Goal: Information Seeking & Learning: Learn about a topic

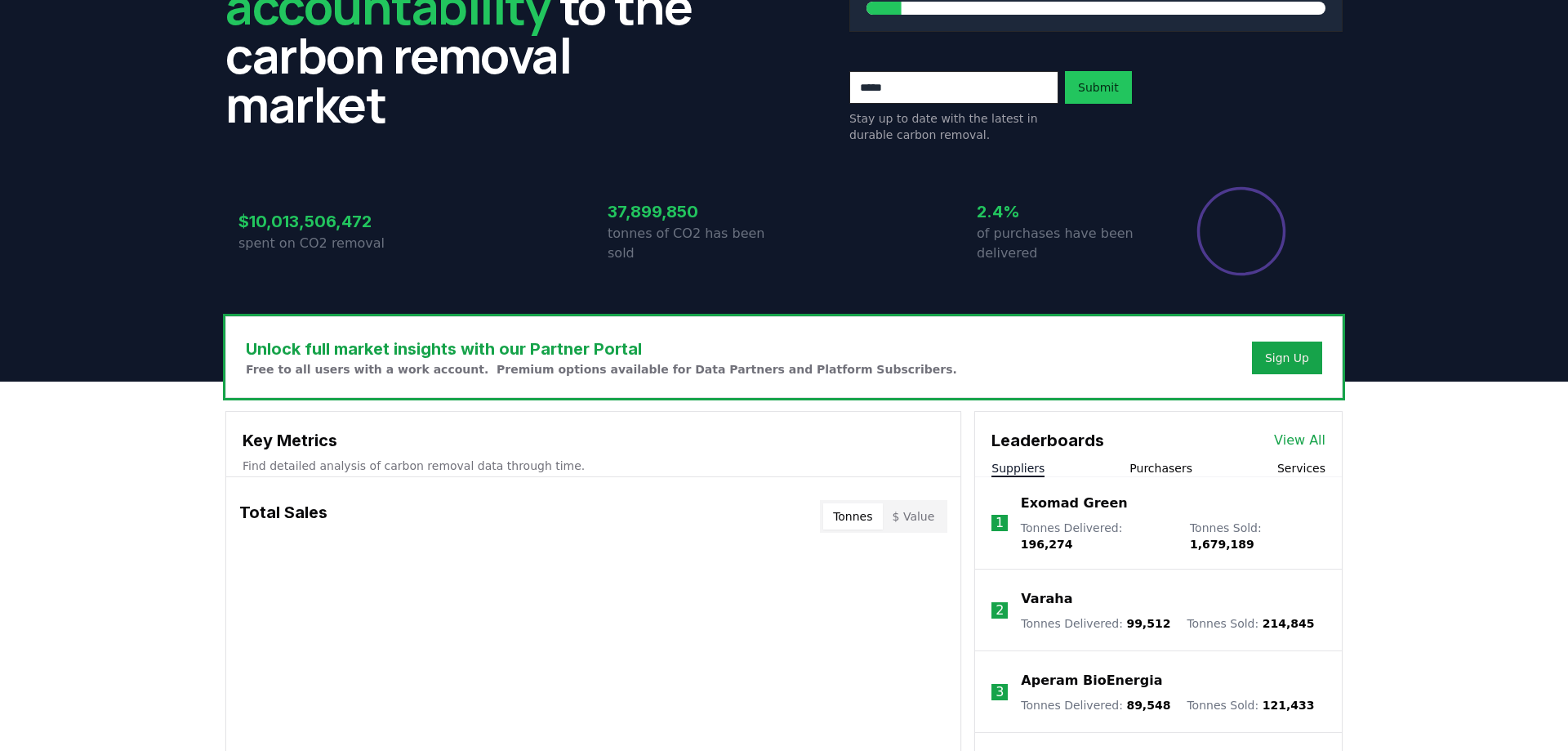
scroll to position [83, 0]
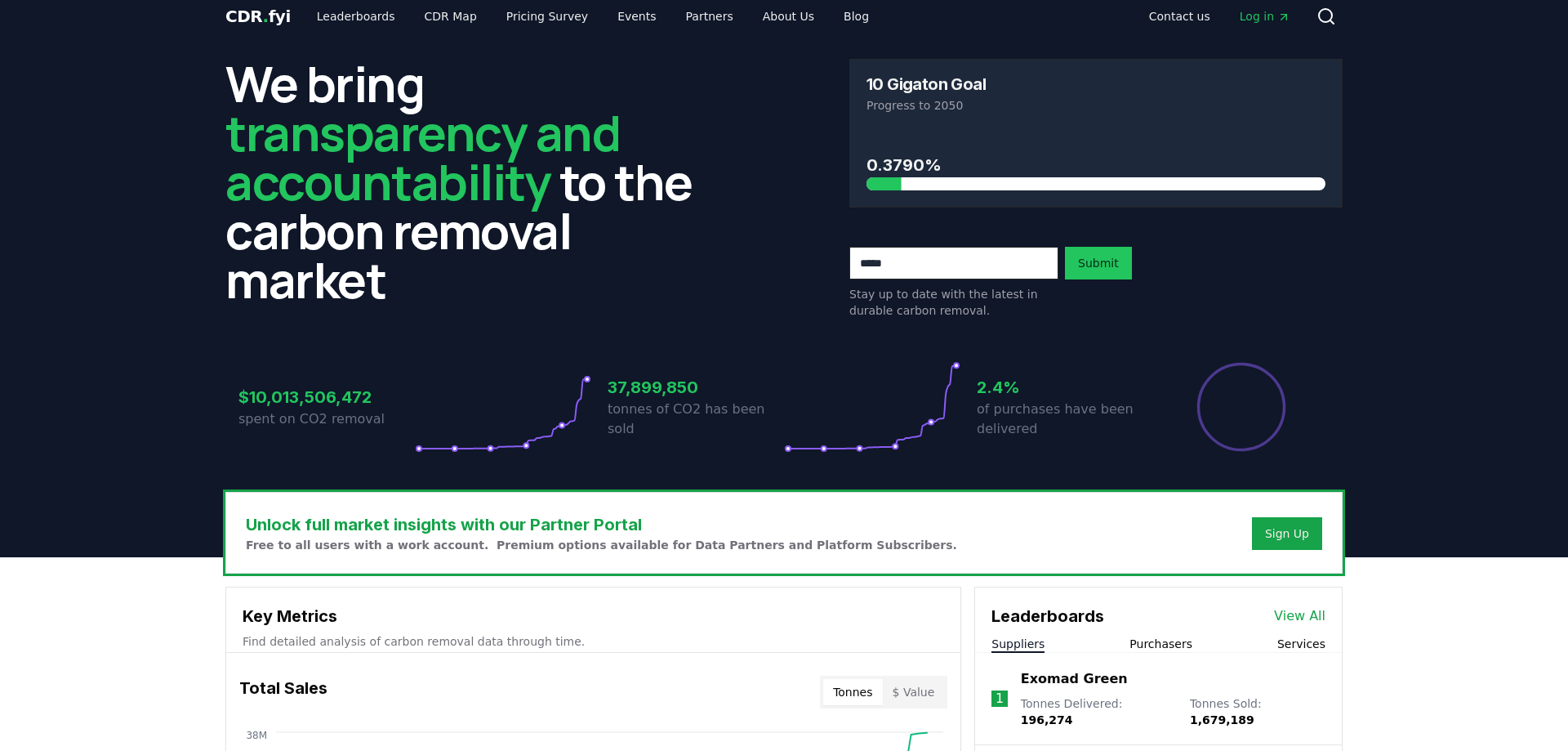
scroll to position [0, 0]
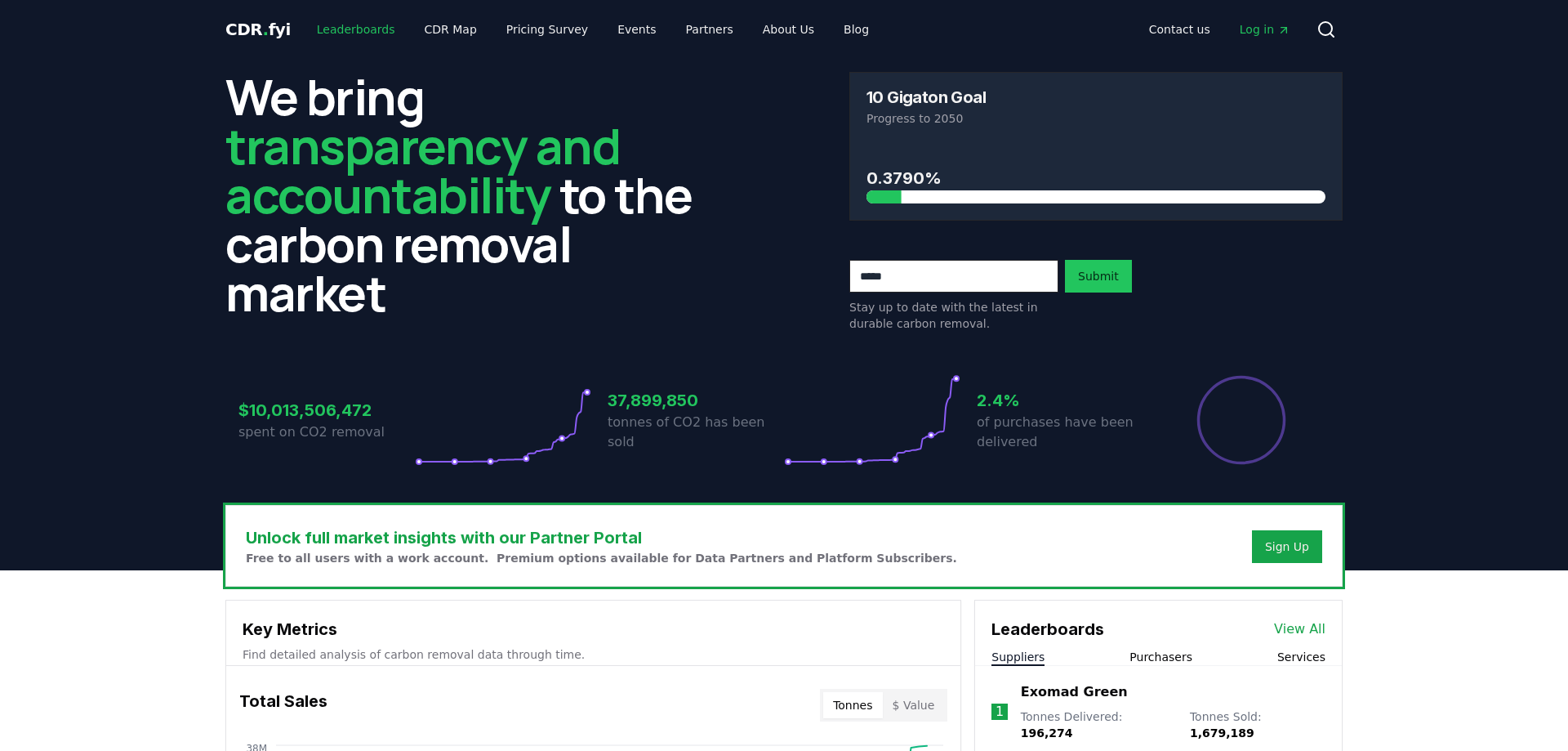
click at [345, 32] on link "Leaderboards" at bounding box center [356, 29] width 104 height 29
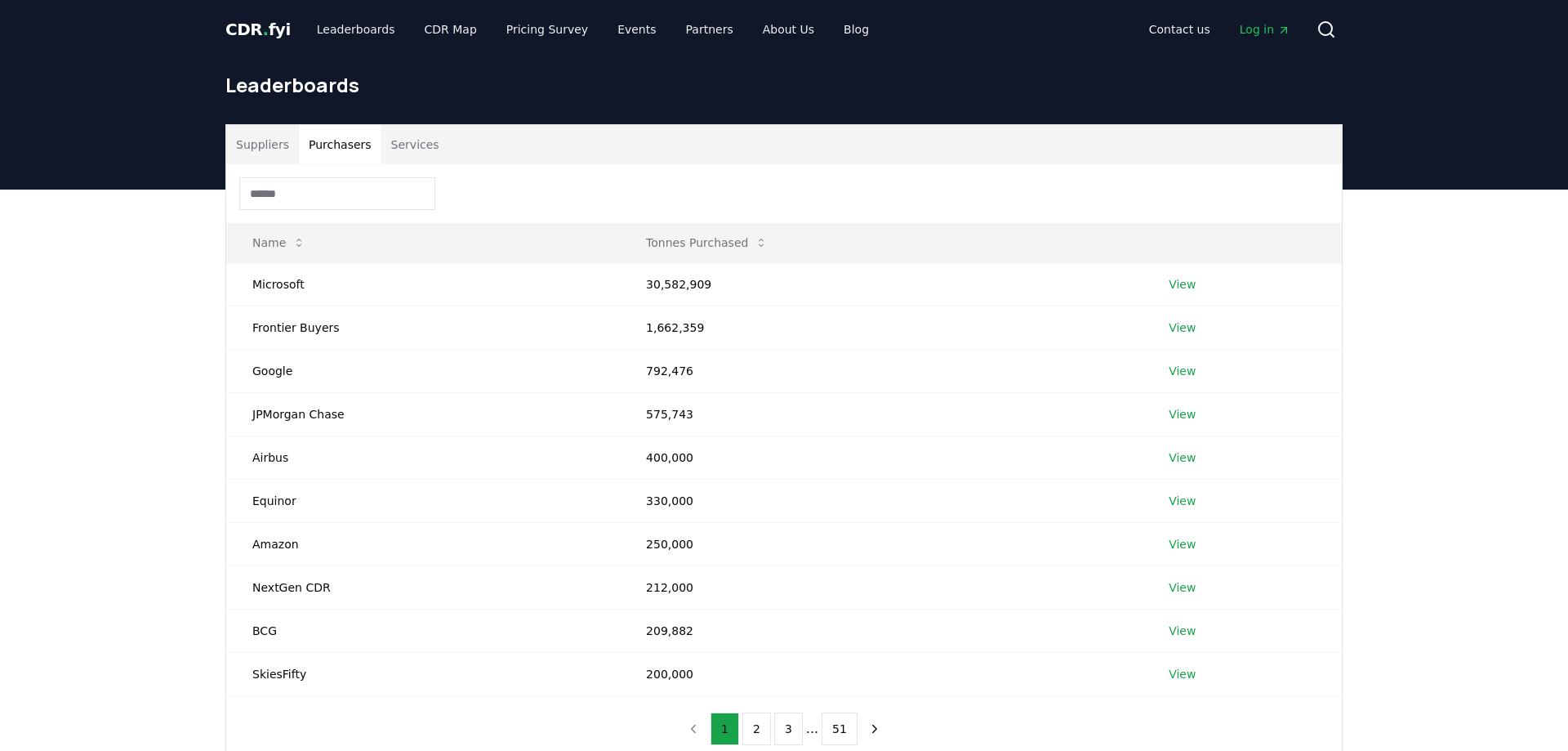
click at [338, 140] on button "Purchasers" at bounding box center [339, 144] width 82 height 39
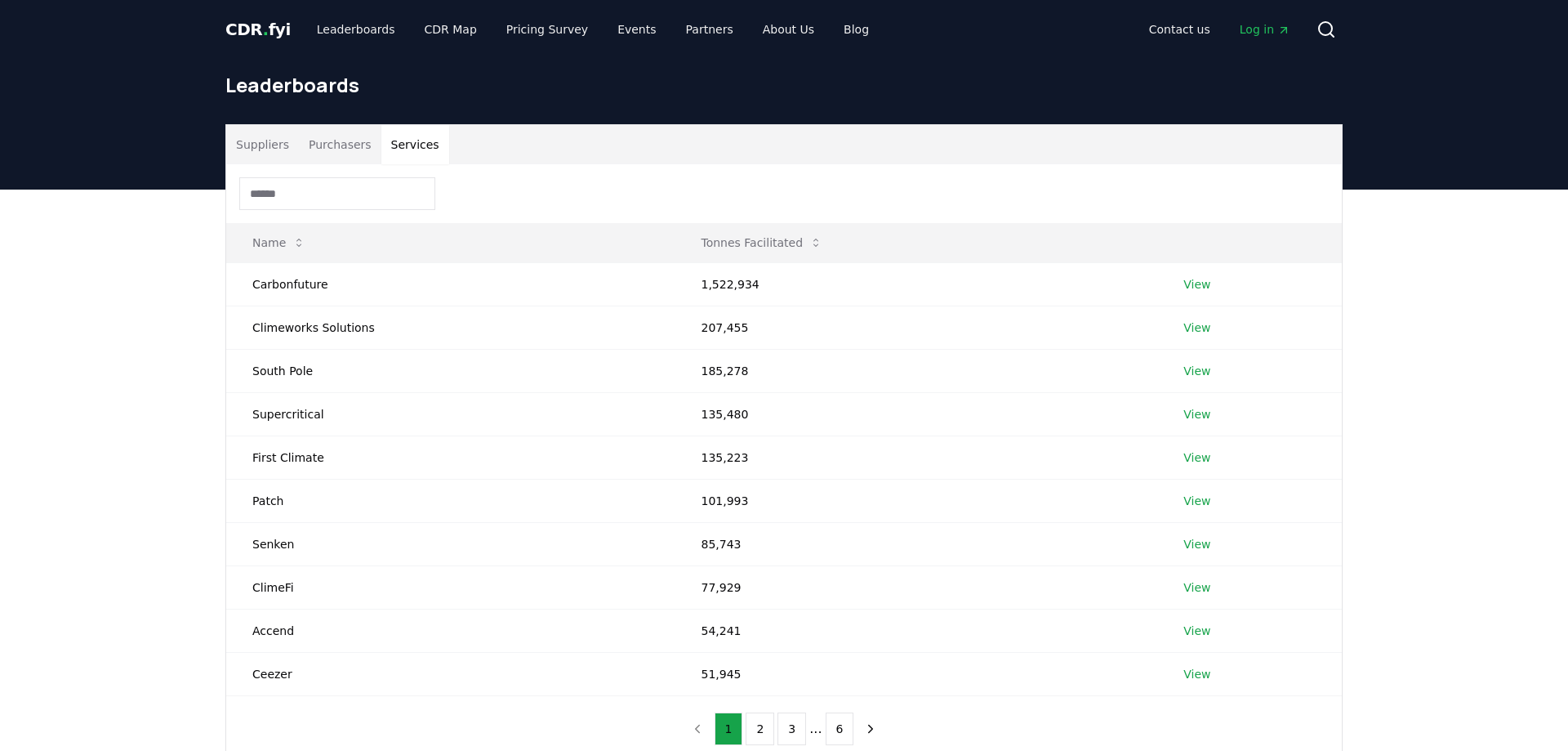
click at [403, 151] on button "Services" at bounding box center [415, 144] width 68 height 39
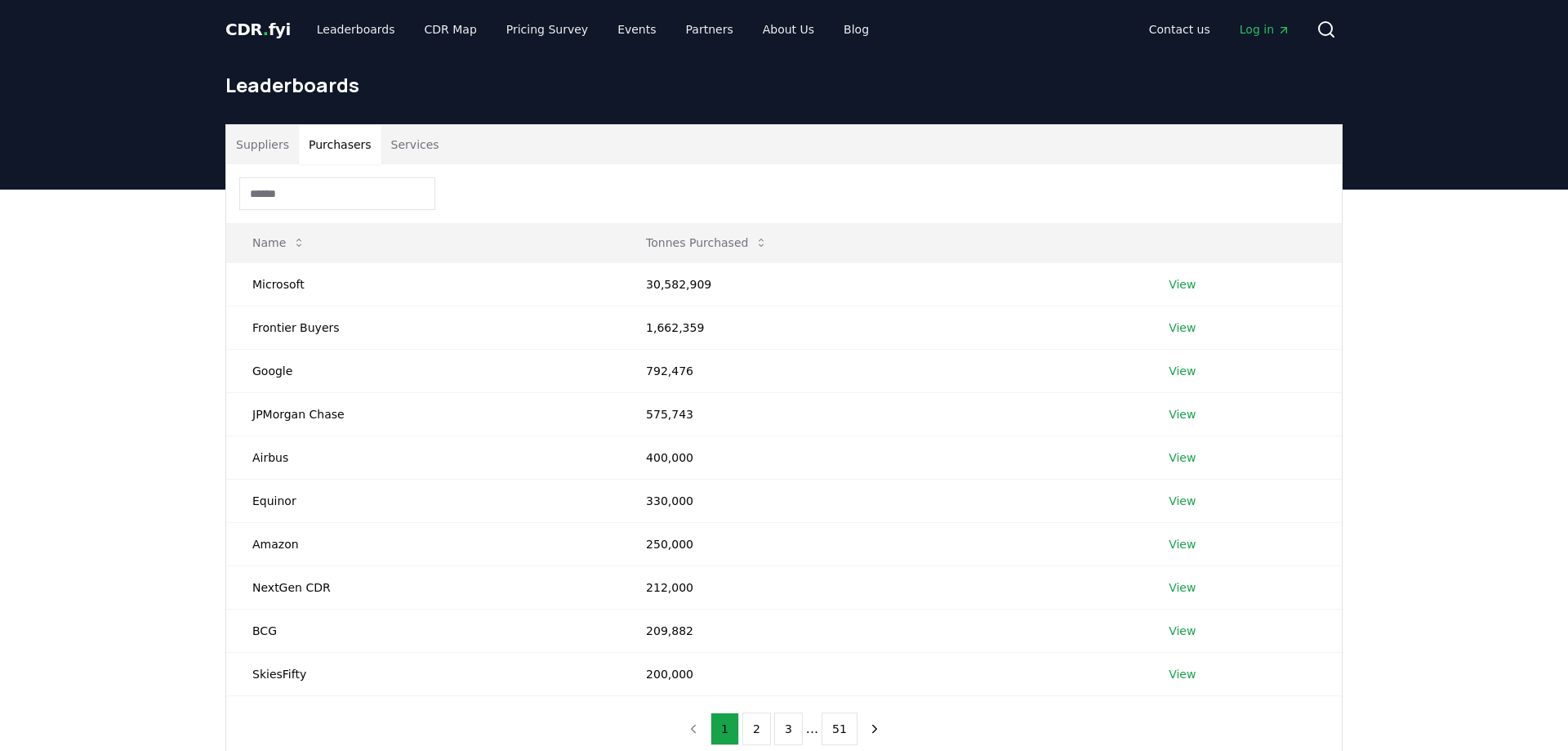
click at [333, 142] on button "Purchasers" at bounding box center [339, 144] width 82 height 39
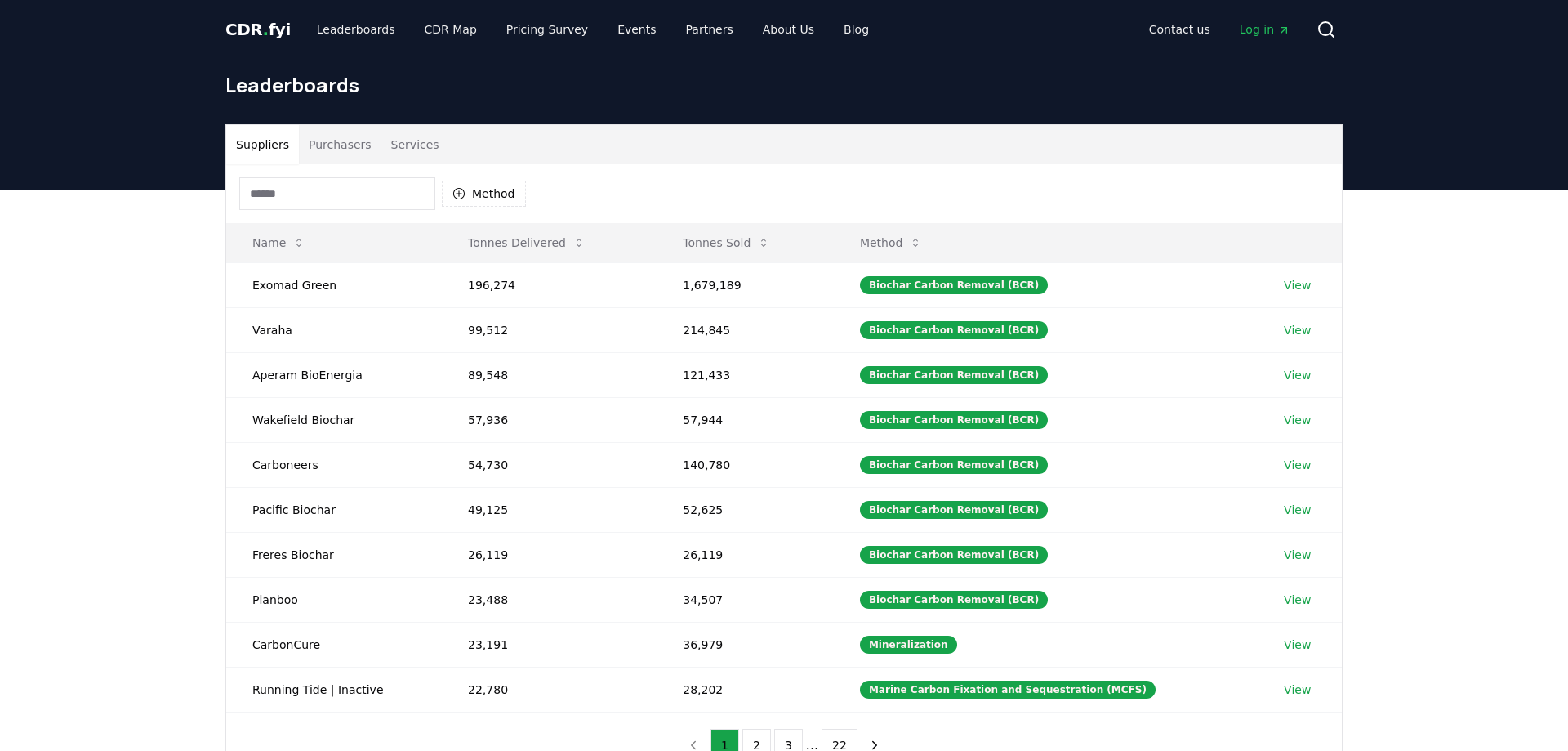
click at [244, 151] on button "Suppliers" at bounding box center [263, 144] width 73 height 39
click at [763, 745] on button "2" at bounding box center [757, 745] width 28 height 32
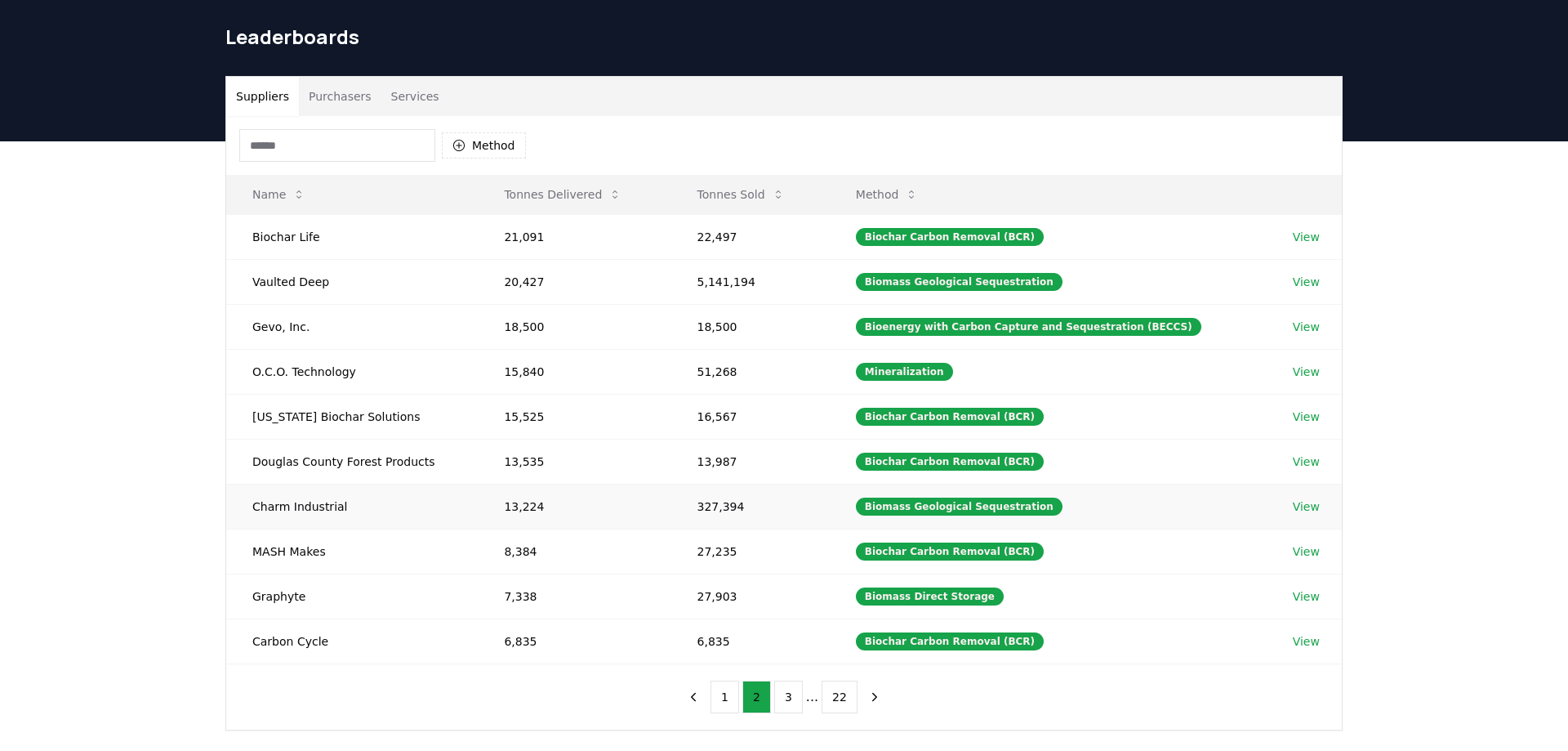
scroll to position [83, 0]
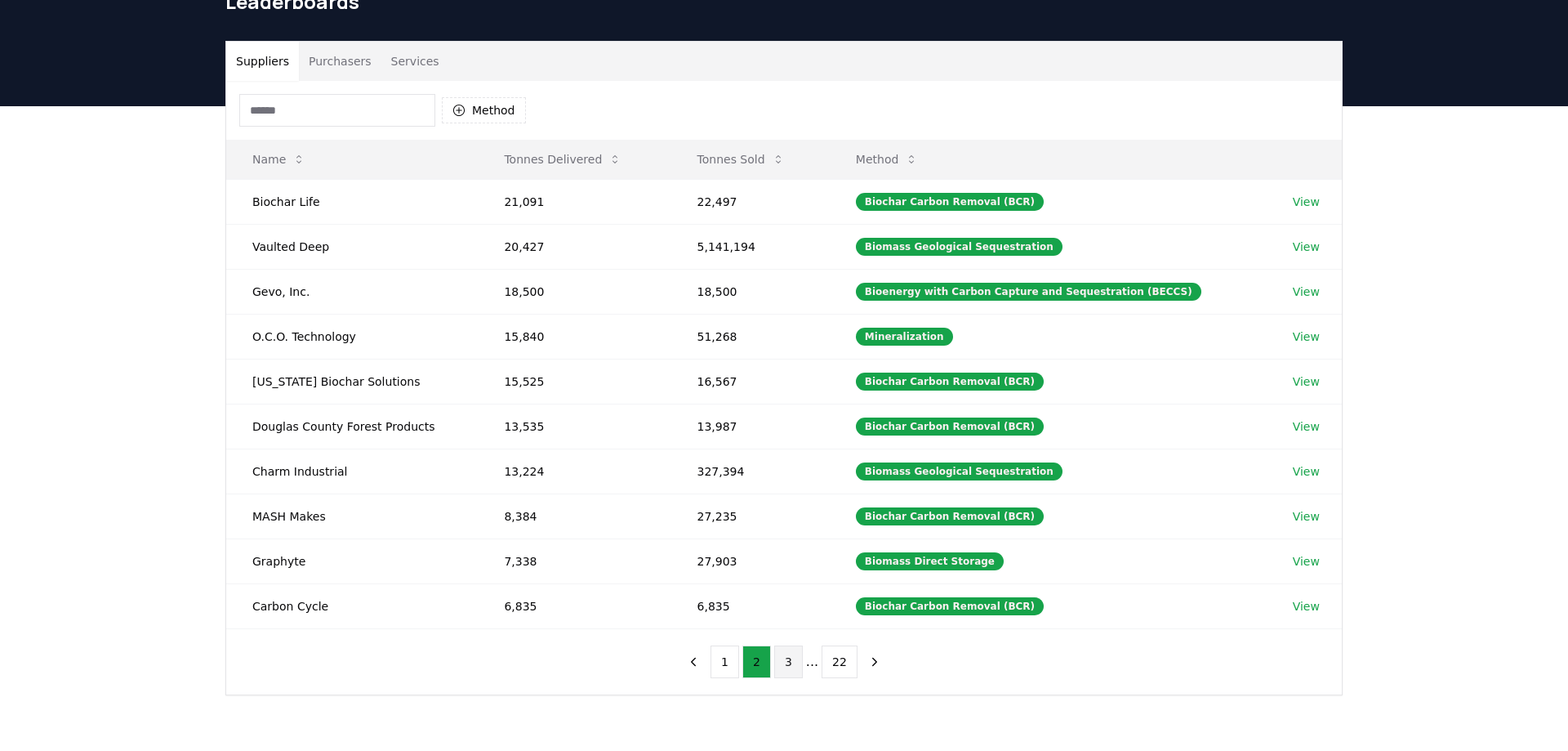
click at [795, 669] on button "3" at bounding box center [789, 662] width 28 height 32
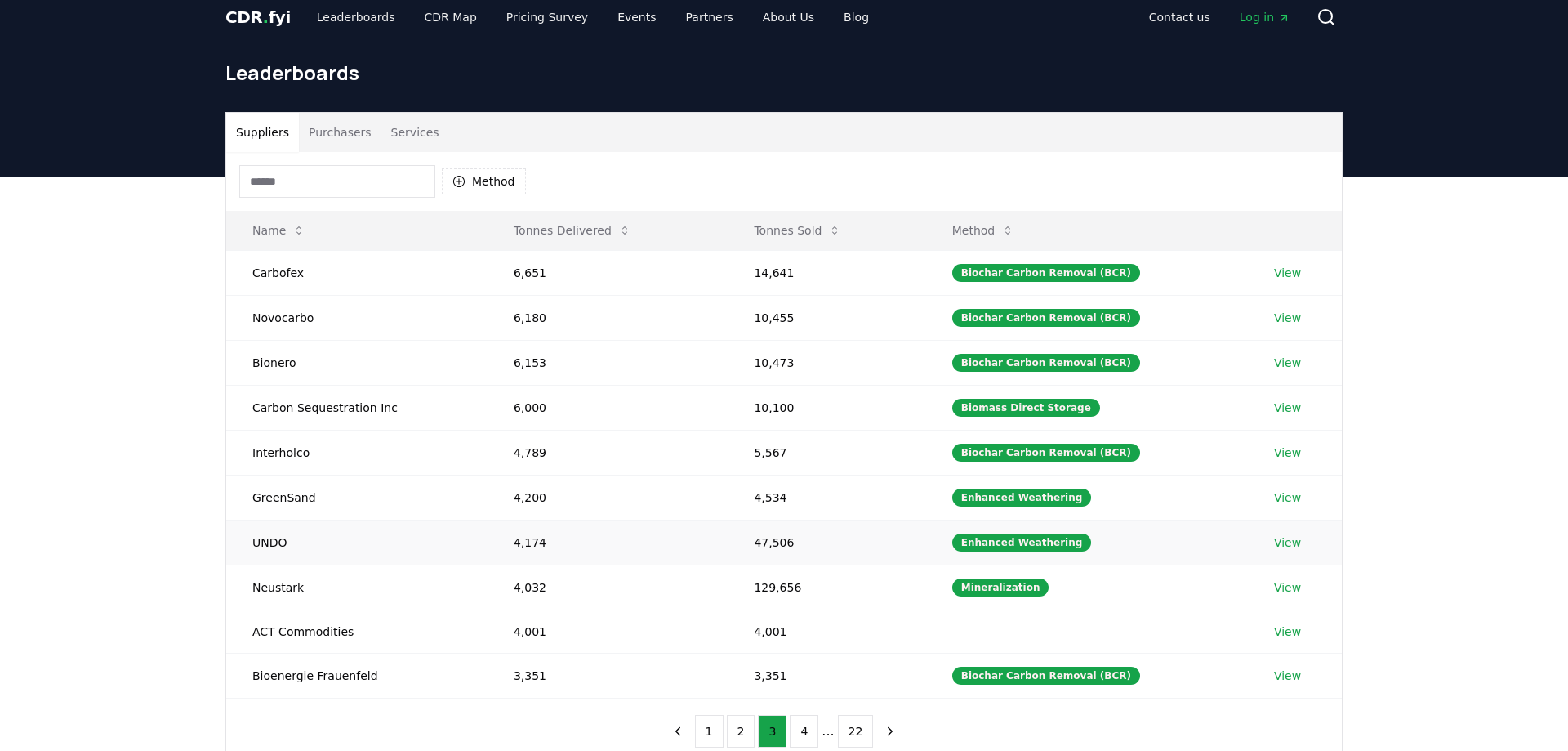
scroll to position [0, 0]
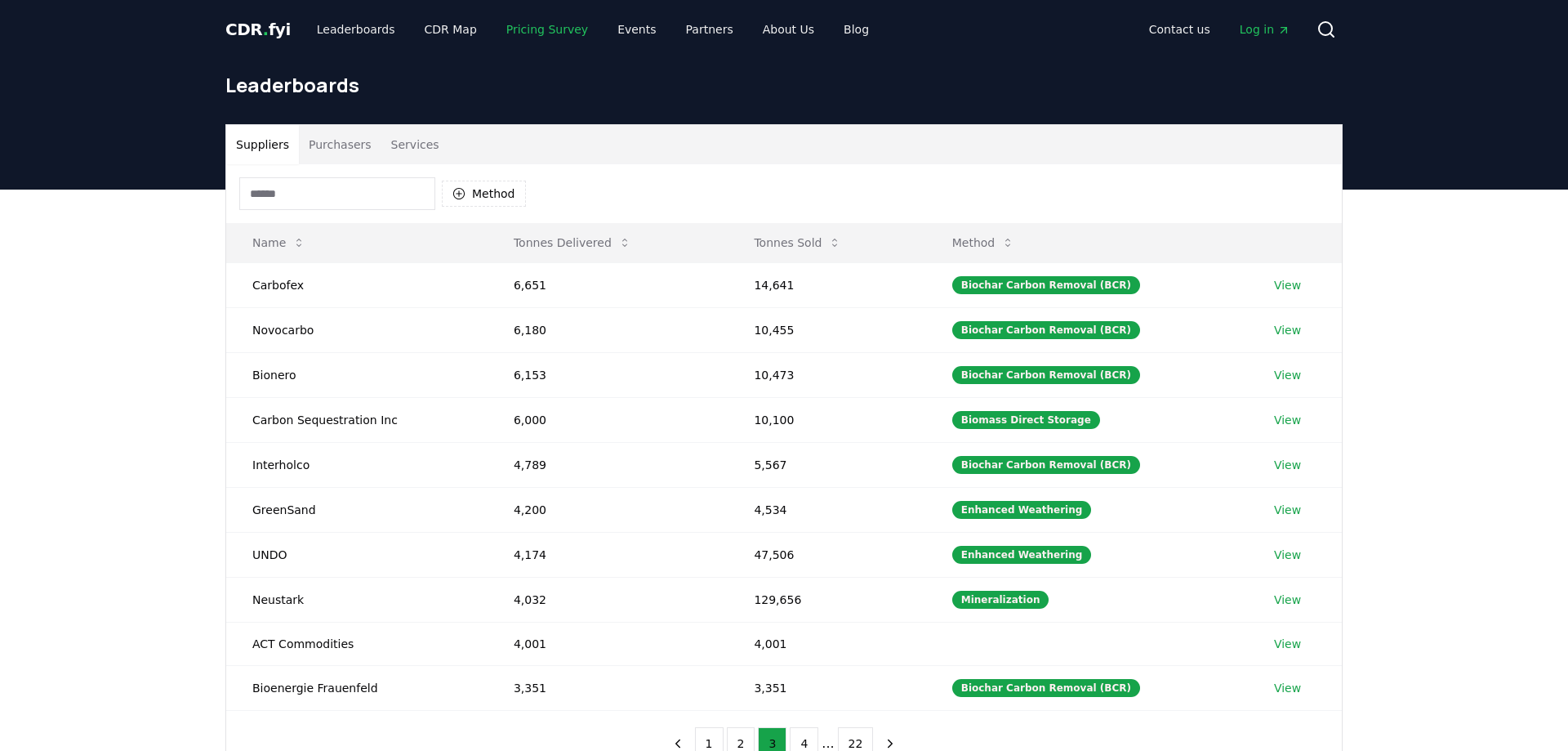
click at [520, 29] on link "Pricing Survey" at bounding box center [547, 29] width 108 height 29
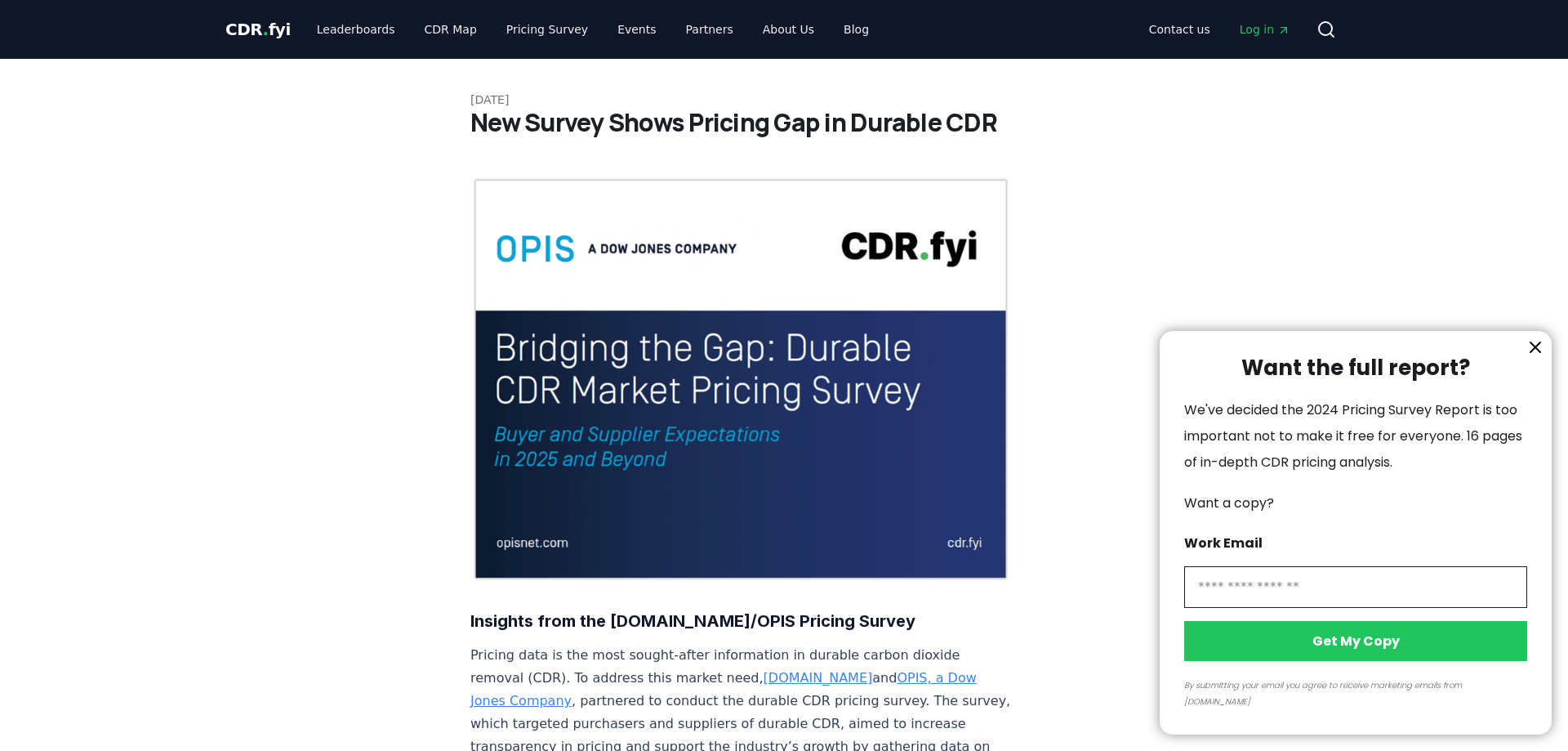
click at [1251, 602] on input "information" at bounding box center [1356, 587] width 343 height 42
type input "**********"
click at [1384, 657] on button "Get My Copy" at bounding box center [1356, 641] width 343 height 40
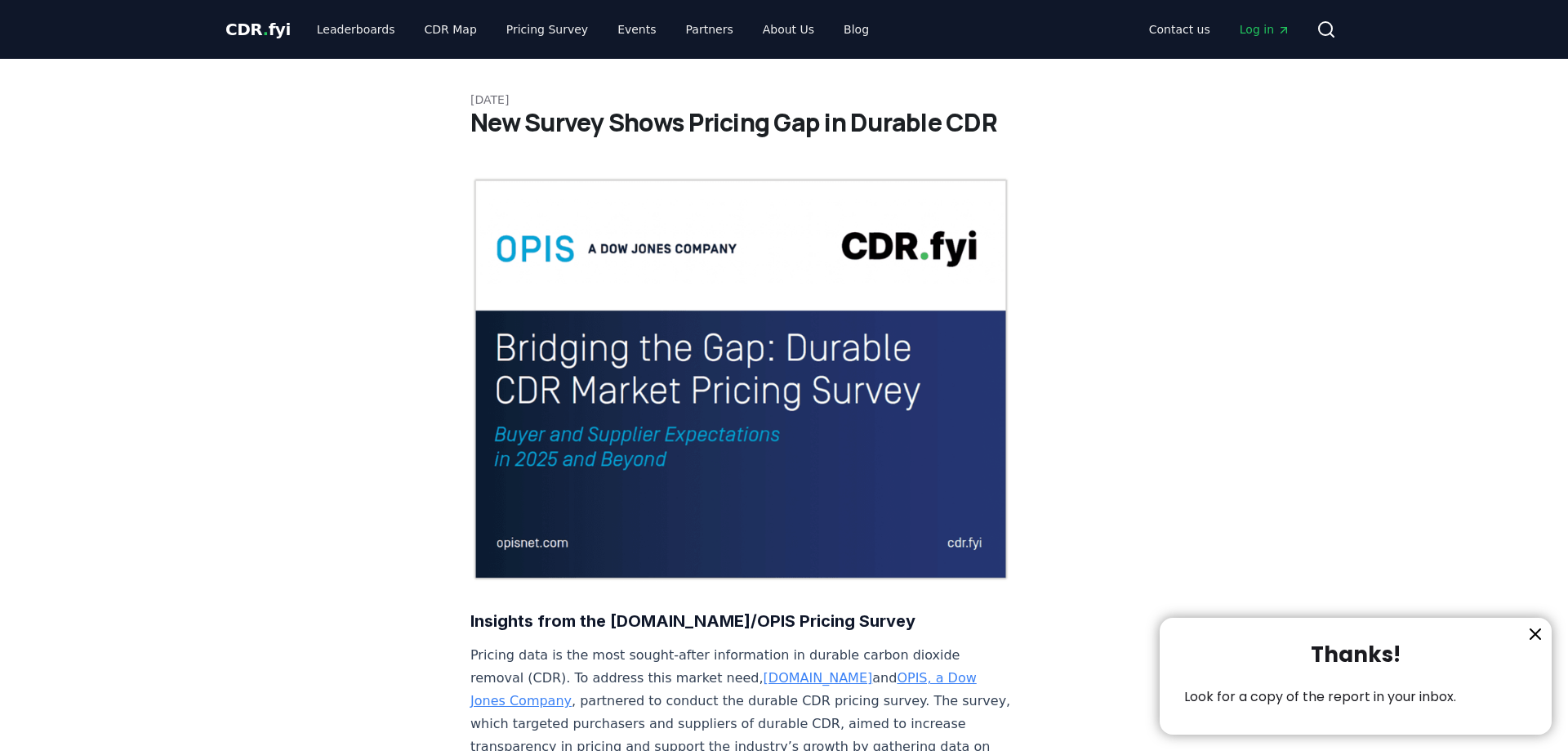
click at [1536, 632] on icon "information" at bounding box center [1535, 633] width 20 height 20
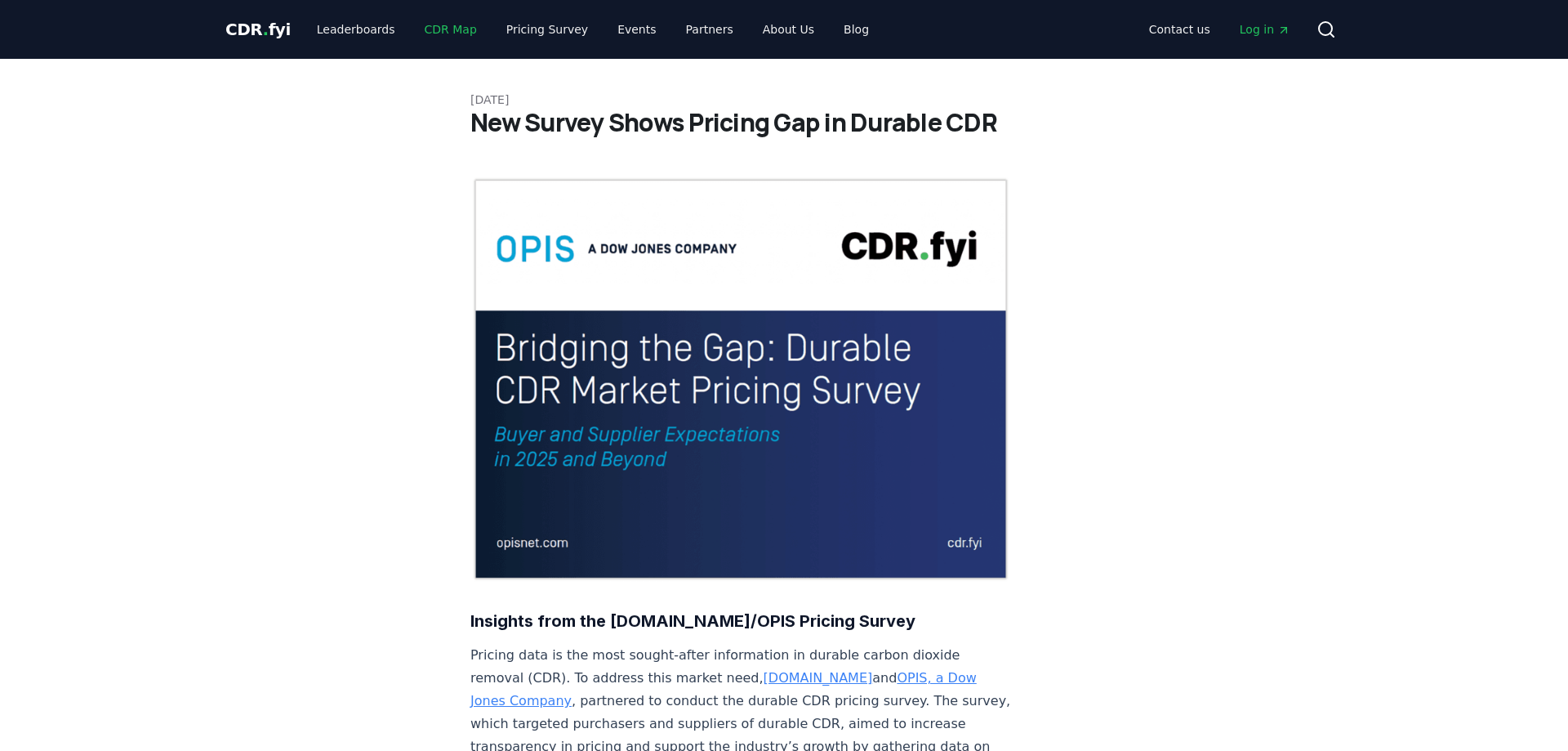
click at [442, 27] on link "CDR Map" at bounding box center [450, 29] width 79 height 29
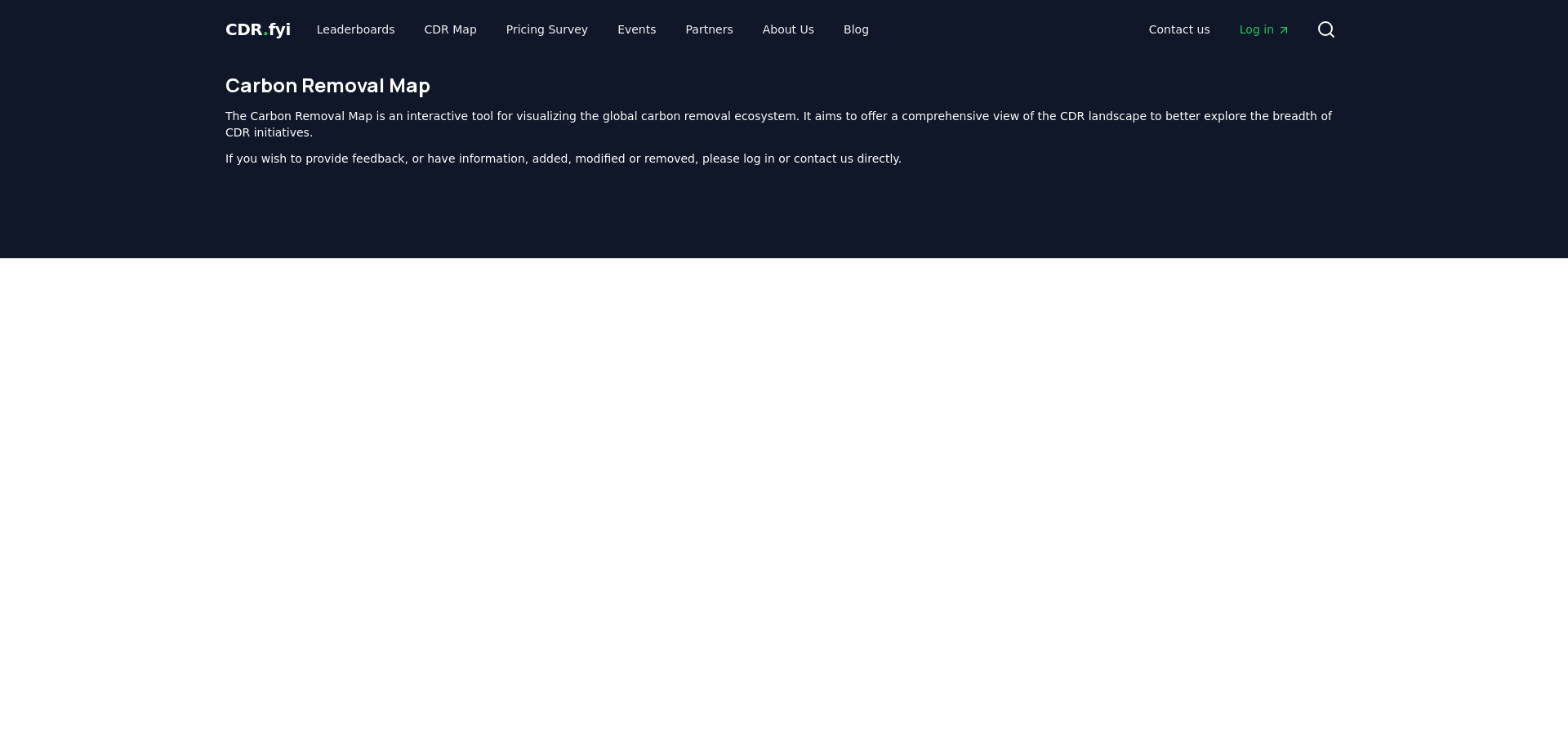
scroll to position [504, 0]
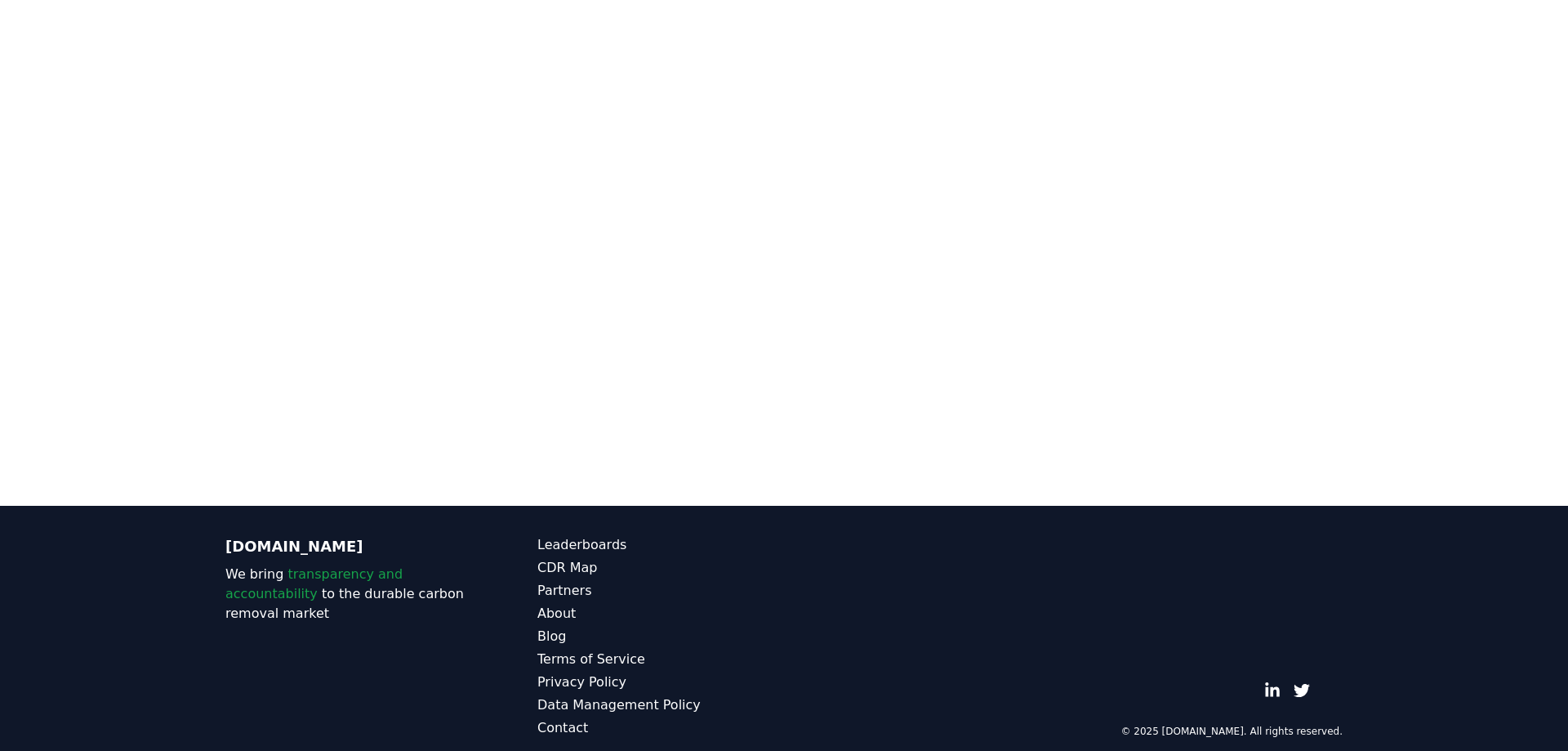
drag, startPoint x: 1411, startPoint y: 135, endPoint x: 1421, endPoint y: 252, distance: 117.4
click at [1421, 252] on div at bounding box center [784, 131] width 1568 height 751
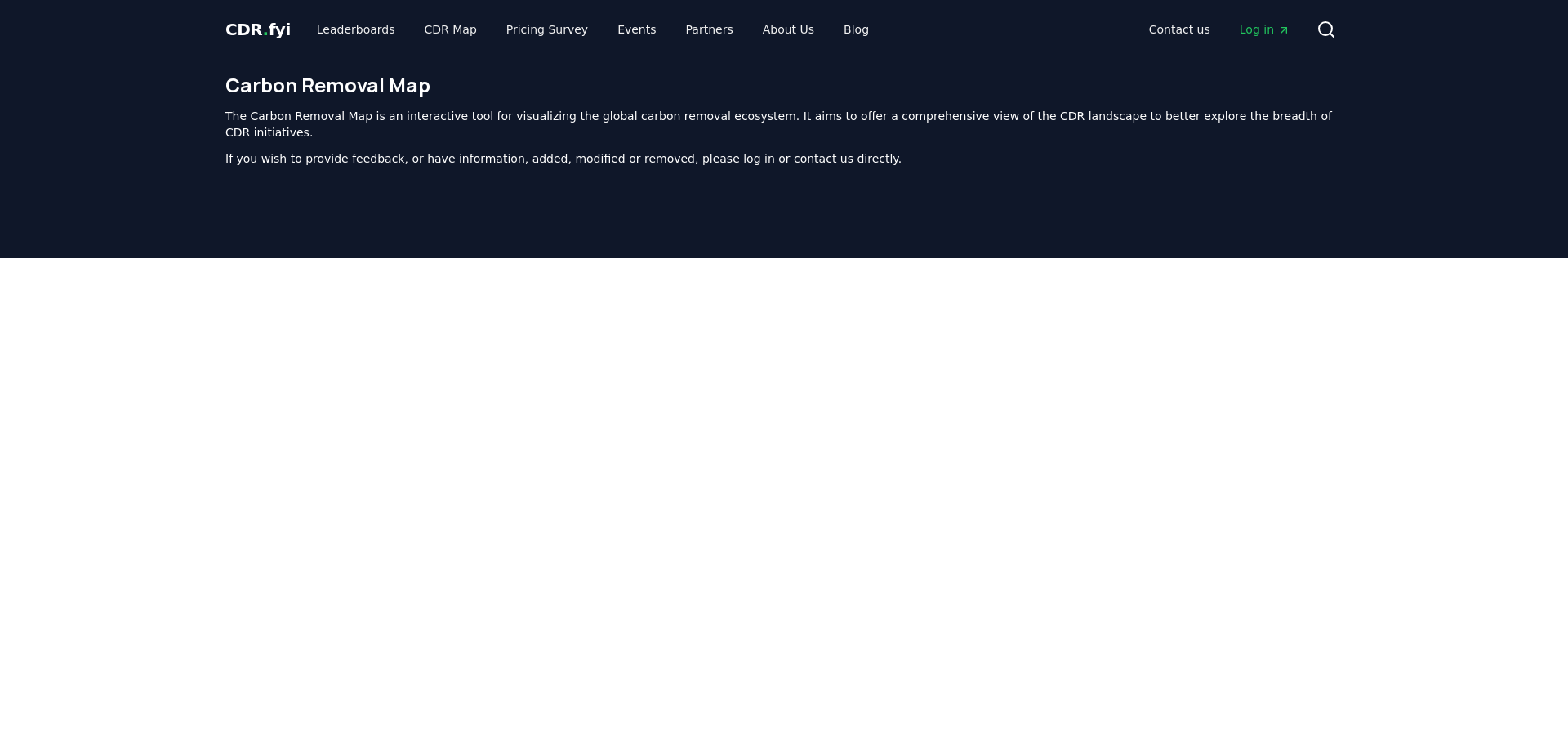
scroll to position [334, 0]
